Goal: Find specific page/section: Find specific page/section

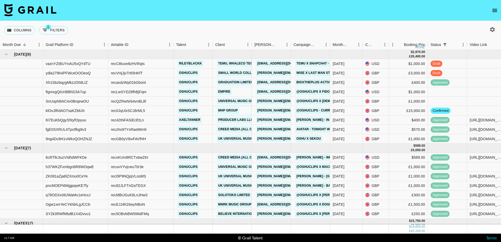
click at [227, 110] on link "MHP Group" at bounding box center [228, 110] width 22 height 7
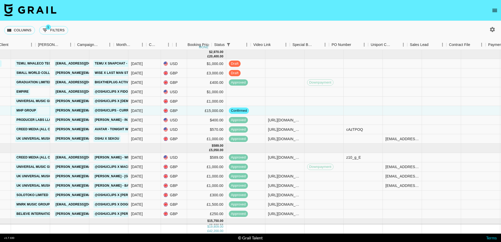
scroll to position [0, 216]
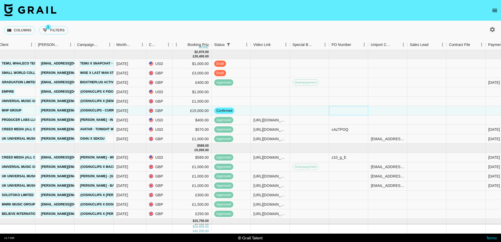
click at [335, 109] on div at bounding box center [348, 110] width 39 height 9
type input "60053982"
click at [286, 32] on div "Columns 1 Filters + Booking" at bounding box center [250, 30] width 501 height 19
click at [332, 110] on div "60053982" at bounding box center [340, 110] width 17 height 5
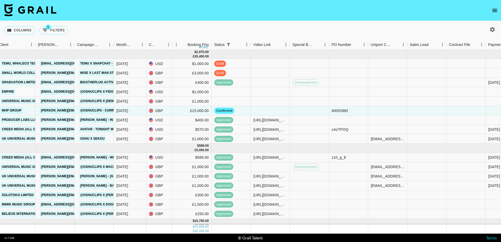
click at [311, 29] on div "Columns 1 Filters + Booking" at bounding box center [250, 30] width 501 height 19
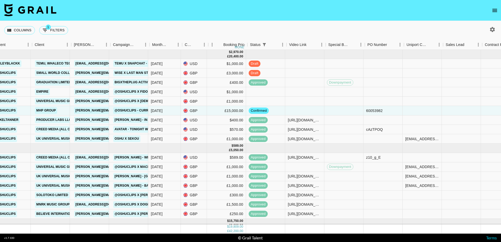
scroll to position [0, 181]
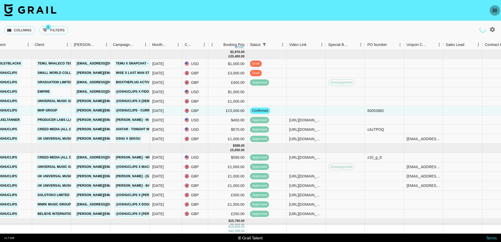
click at [496, 11] on icon "open drawer" at bounding box center [494, 10] width 6 height 6
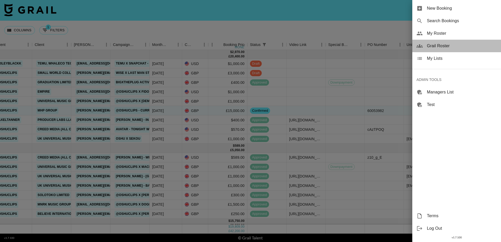
click at [442, 47] on span "Grail Roster" at bounding box center [462, 46] width 70 height 6
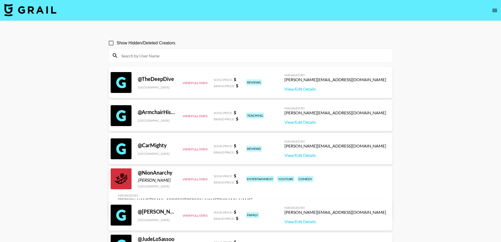
click at [155, 57] on input at bounding box center [253, 55] width 271 height 8
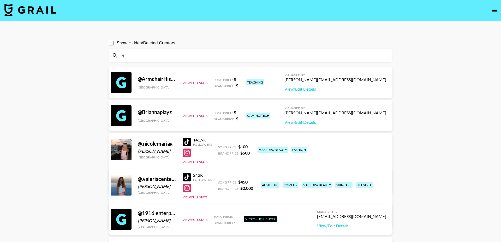
type input "r"
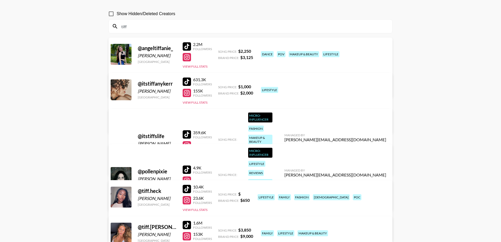
scroll to position [31, 0]
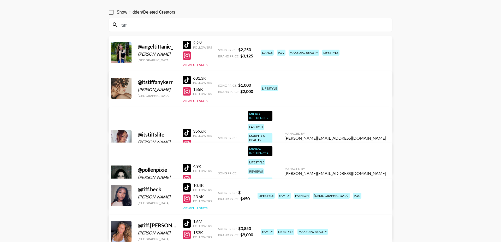
type input "tiff"
click at [190, 208] on button "View Full Stats" at bounding box center [195, 208] width 25 height 4
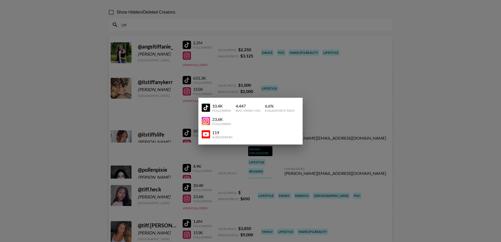
click at [59, 117] on div at bounding box center [250, 121] width 501 height 242
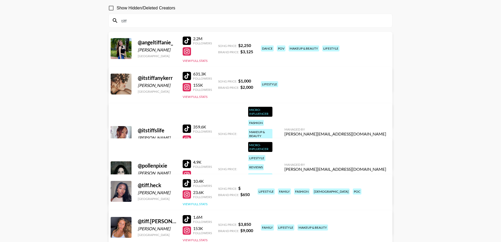
scroll to position [37, 0]
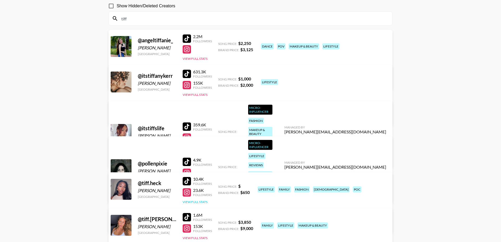
click at [197, 200] on button "View Full Stats" at bounding box center [195, 202] width 25 height 4
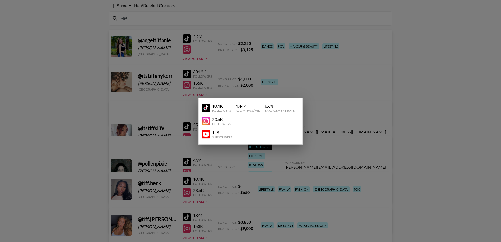
click at [72, 46] on div at bounding box center [250, 121] width 501 height 242
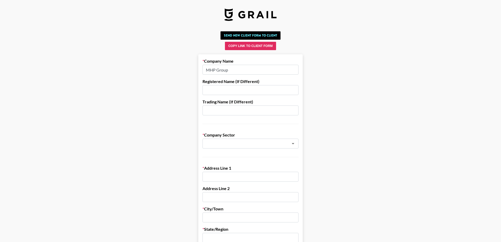
click at [236, 69] on input "MHP Group" at bounding box center [250, 70] width 96 height 10
type input "MHP Group Limited"
click at [246, 45] on button "Copy Link to Client Form" at bounding box center [250, 46] width 51 height 8
